Goal: Information Seeking & Learning: Learn about a topic

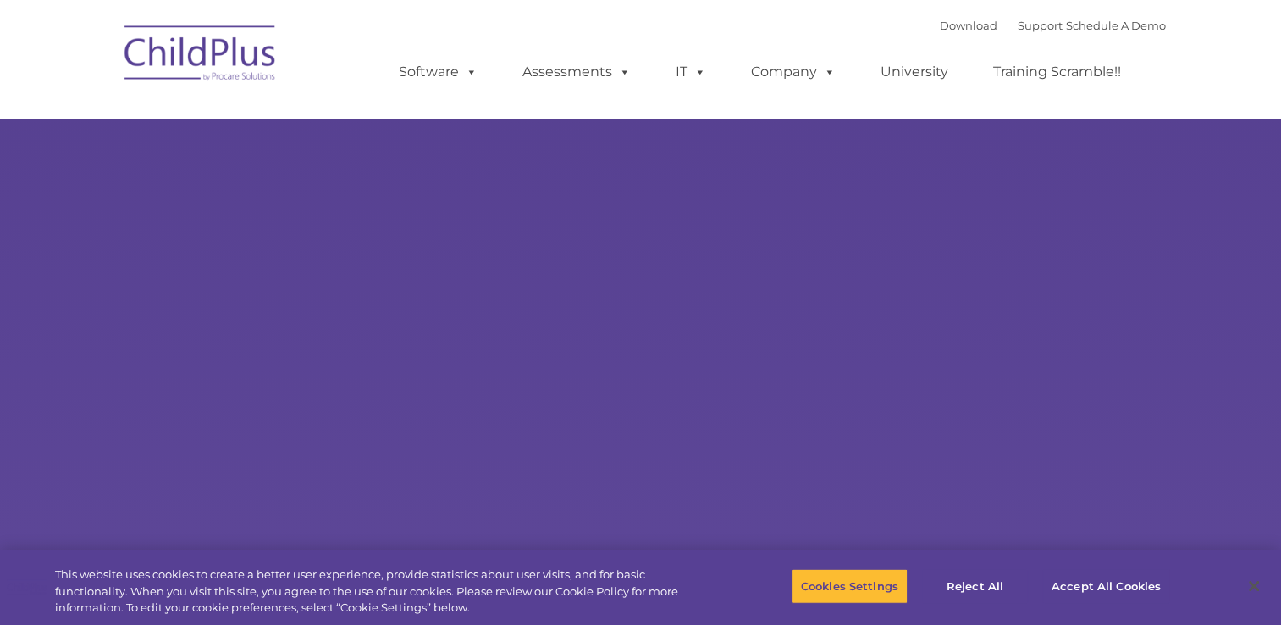
select select "MEDIUM"
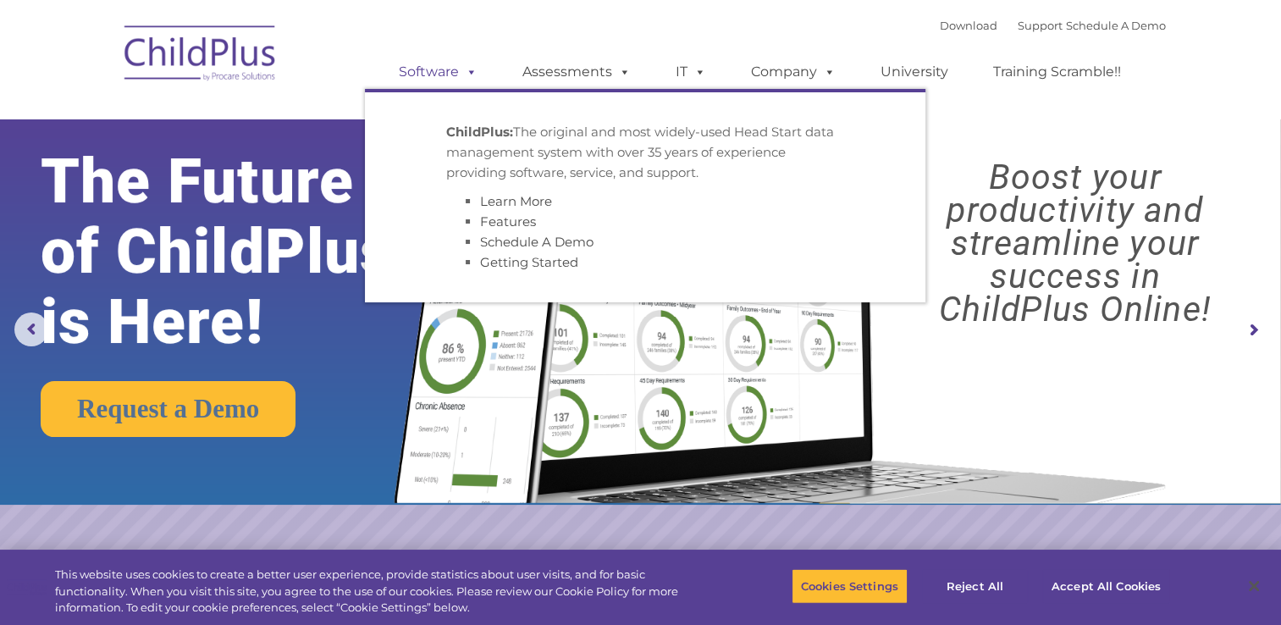
click at [468, 80] on span at bounding box center [468, 72] width 19 height 16
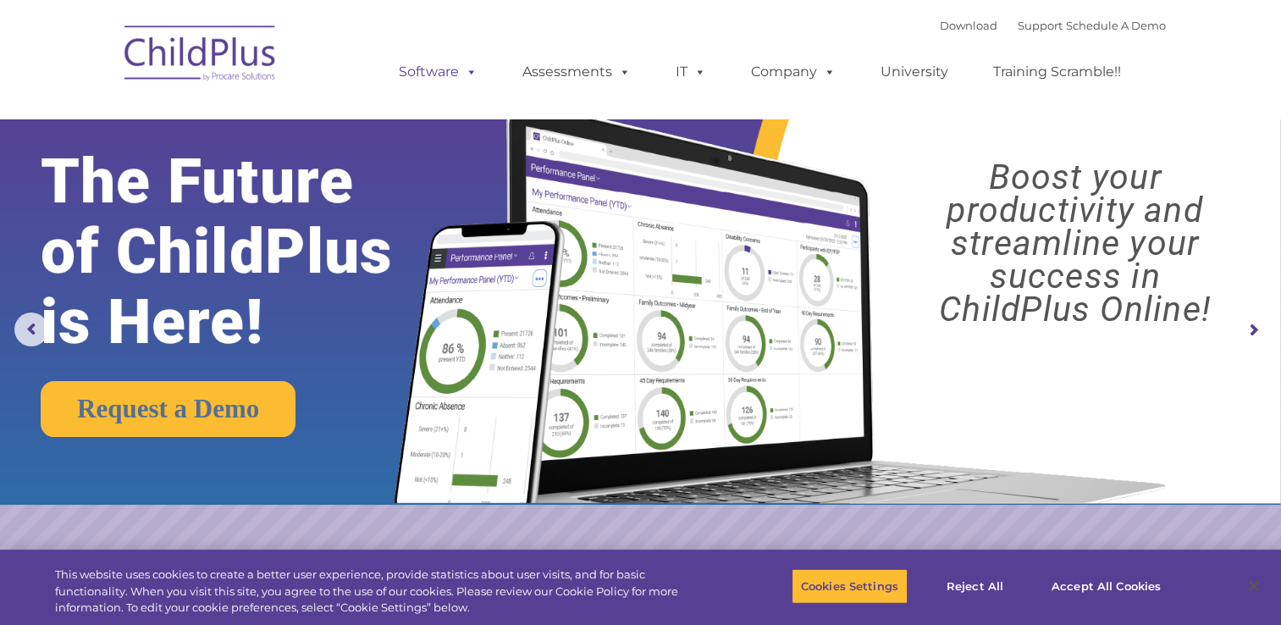
click at [468, 66] on span at bounding box center [468, 72] width 19 height 16
click at [573, 79] on link "Assessments" at bounding box center [577, 72] width 142 height 34
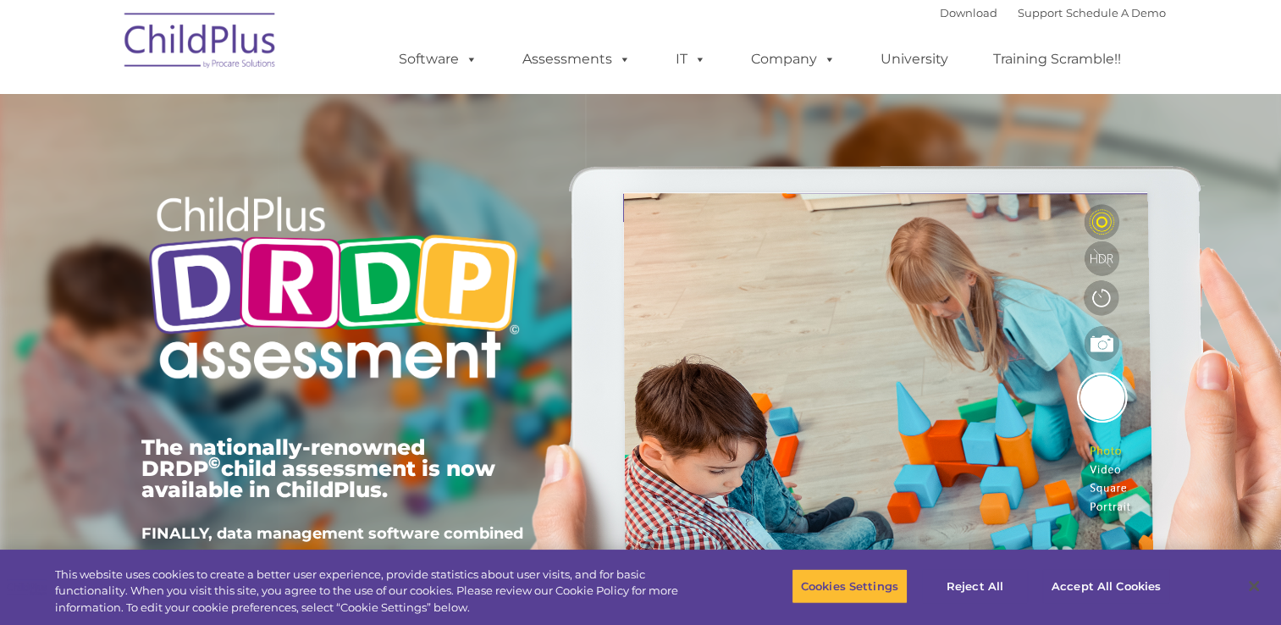
type input ""
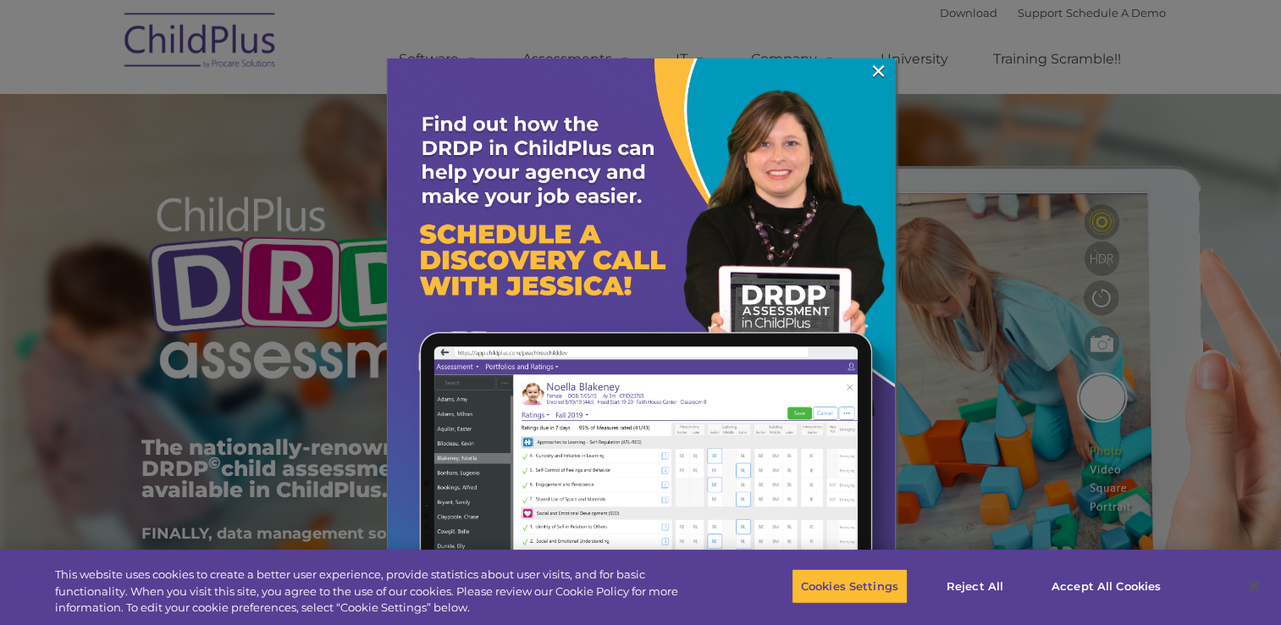
click at [862, 69] on img at bounding box center [641, 312] width 508 height 508
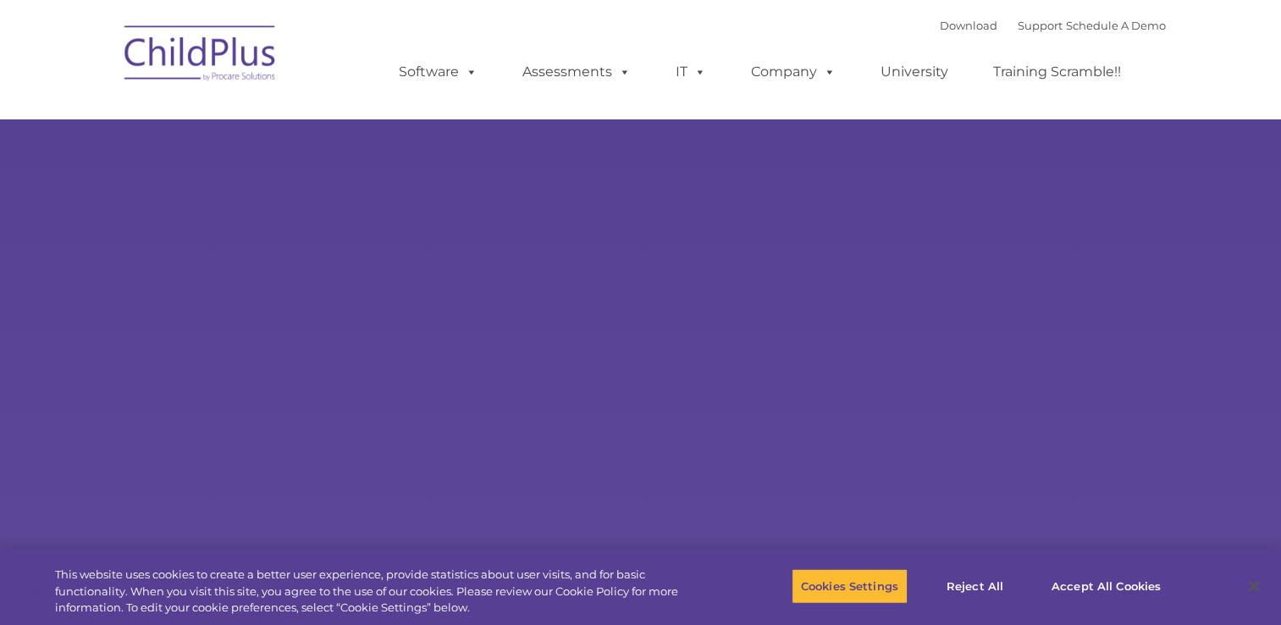
select select "MEDIUM"
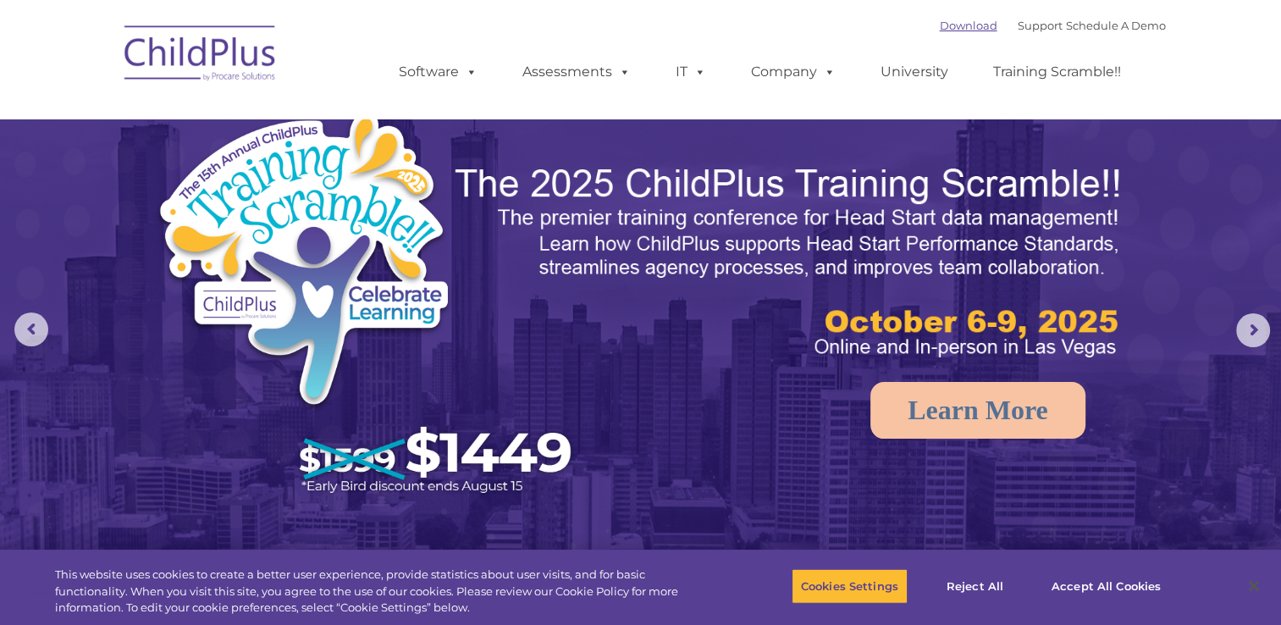
click at [959, 29] on link "Download" at bounding box center [969, 26] width 58 height 14
